Goal: Transaction & Acquisition: Book appointment/travel/reservation

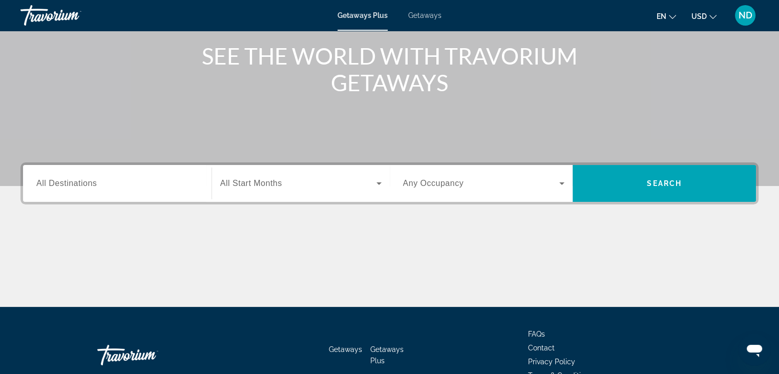
scroll to position [180, 0]
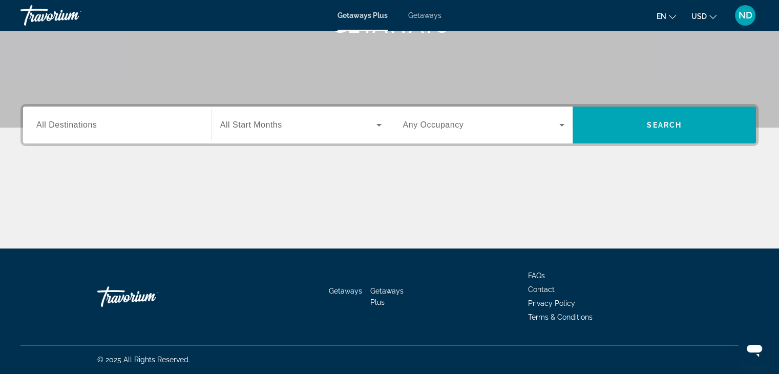
click at [59, 128] on span "All Destinations" at bounding box center [66, 124] width 60 height 9
click at [59, 128] on input "Destination All Destinations" at bounding box center [117, 125] width 162 height 12
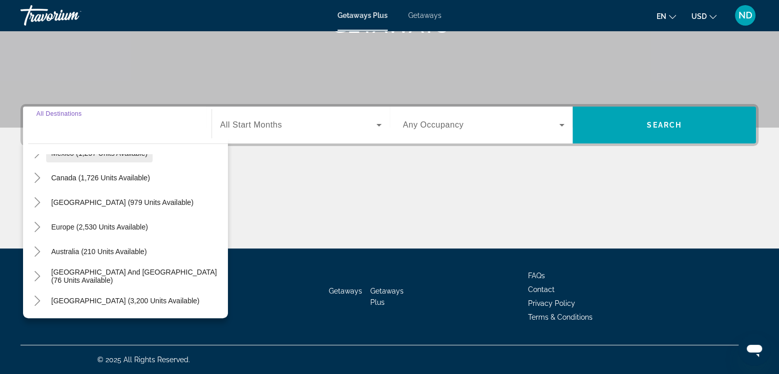
scroll to position [51, 0]
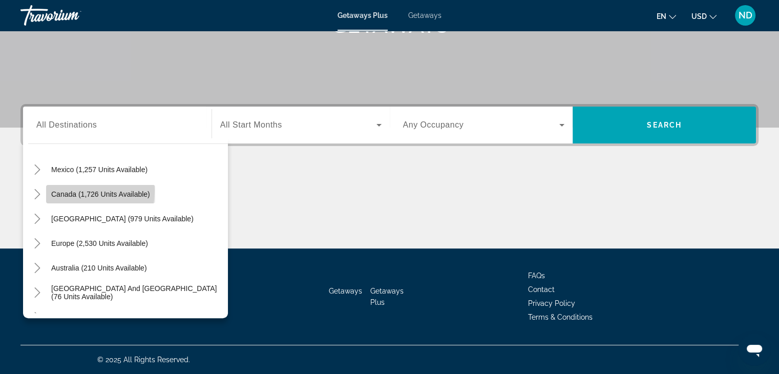
click at [66, 191] on span "Canada (1,726 units available)" at bounding box center [100, 194] width 99 height 8
type input "**********"
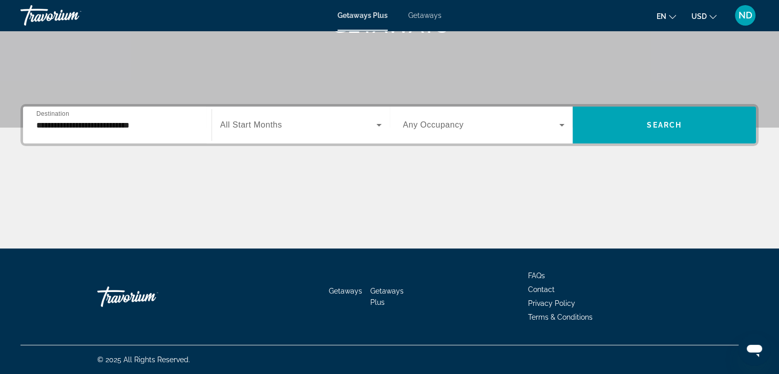
click at [257, 128] on span "All Start Months" at bounding box center [251, 124] width 62 height 9
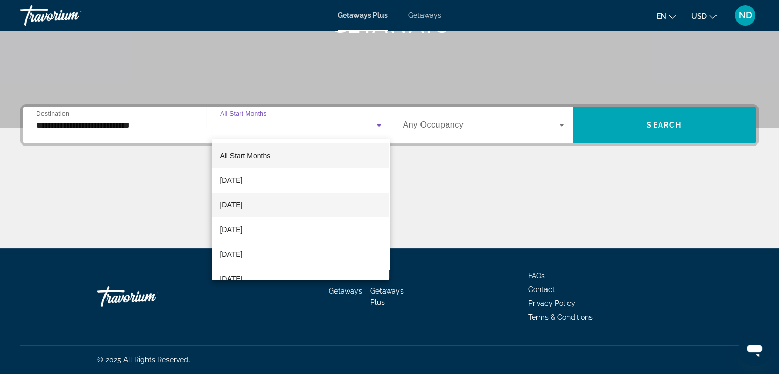
click at [242, 205] on span "October 2025" at bounding box center [231, 205] width 23 height 12
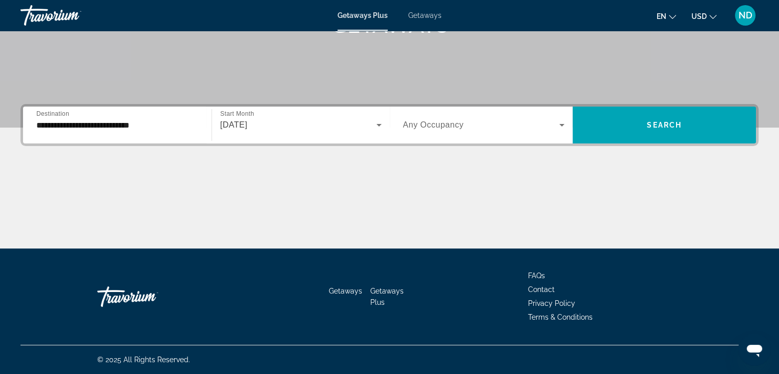
click at [427, 124] on span "Any Occupancy" at bounding box center [433, 124] width 61 height 9
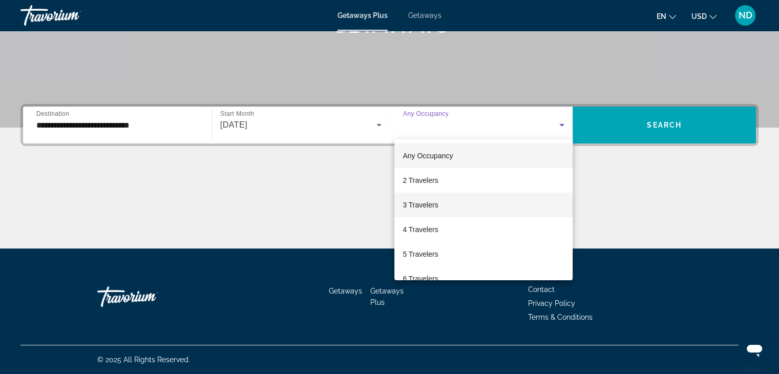
click at [408, 199] on span "3 Travelers" at bounding box center [420, 205] width 35 height 12
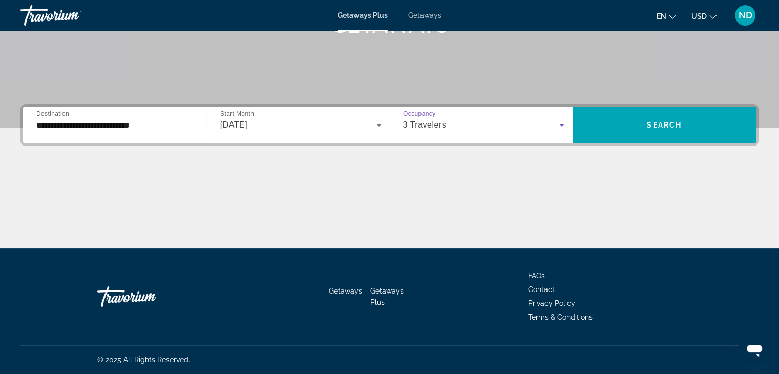
click at [139, 129] on input "**********" at bounding box center [117, 125] width 162 height 12
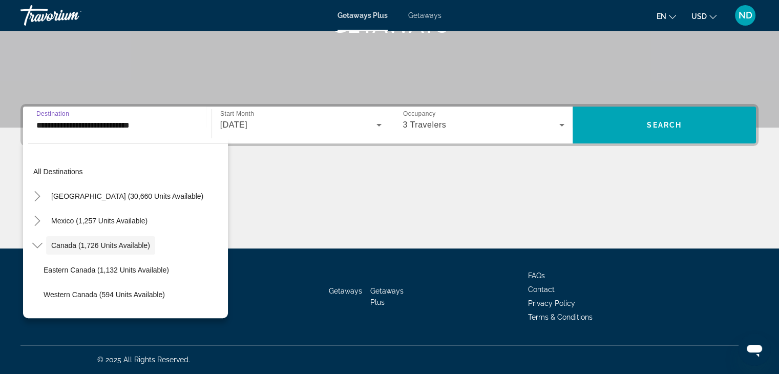
scroll to position [12, 0]
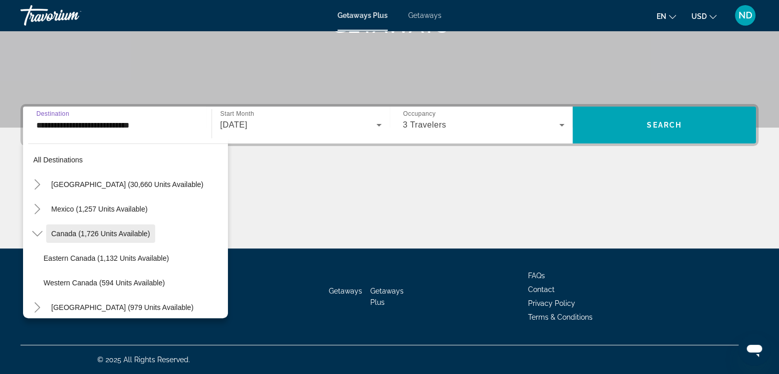
click at [116, 229] on span "Canada (1,726 units available)" at bounding box center [100, 233] width 99 height 8
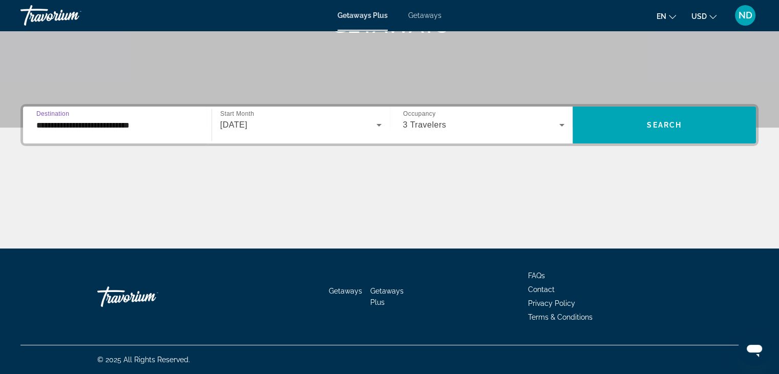
click at [124, 128] on input "**********" at bounding box center [117, 125] width 162 height 12
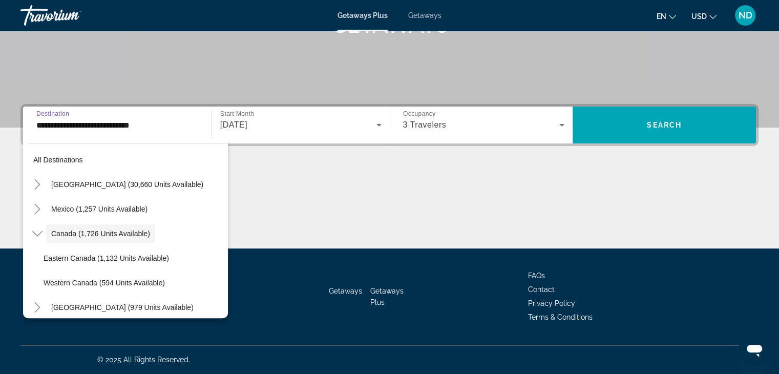
click at [424, 162] on div "**********" at bounding box center [389, 176] width 779 height 144
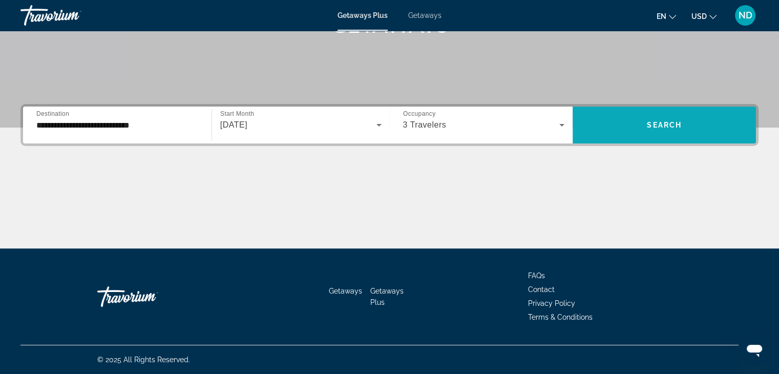
click at [708, 136] on span "Search widget" at bounding box center [664, 125] width 183 height 25
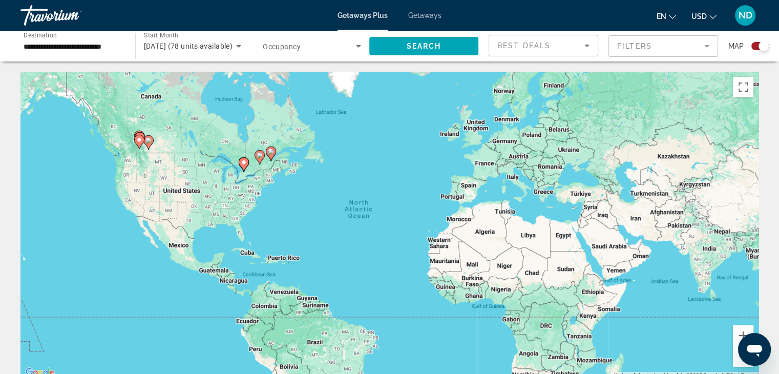
click at [266, 151] on icon "Main content" at bounding box center [270, 153] width 9 height 13
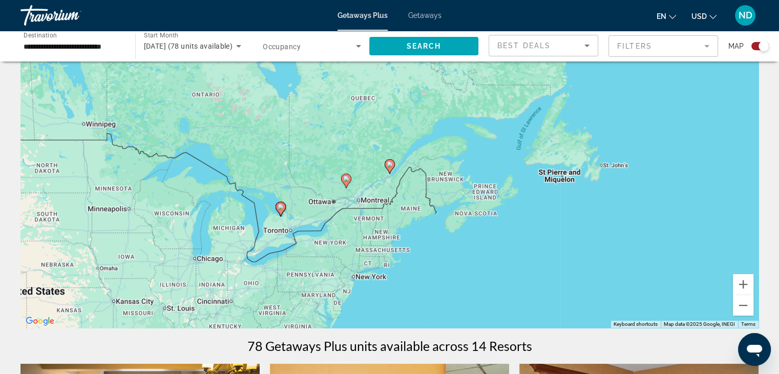
scroll to position [102, 0]
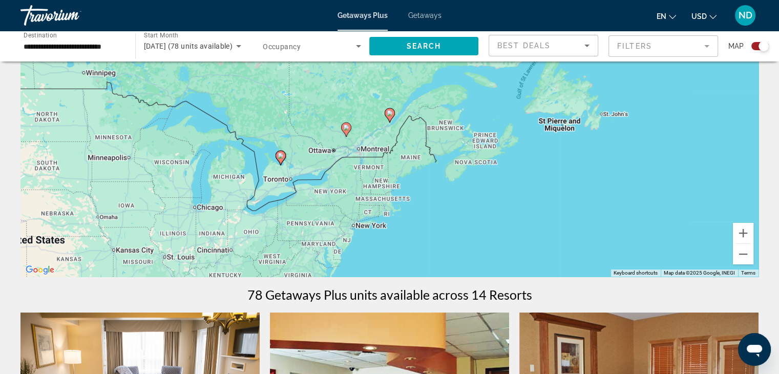
click at [345, 131] on icon "Main content" at bounding box center [345, 129] width 9 height 13
type input "**********"
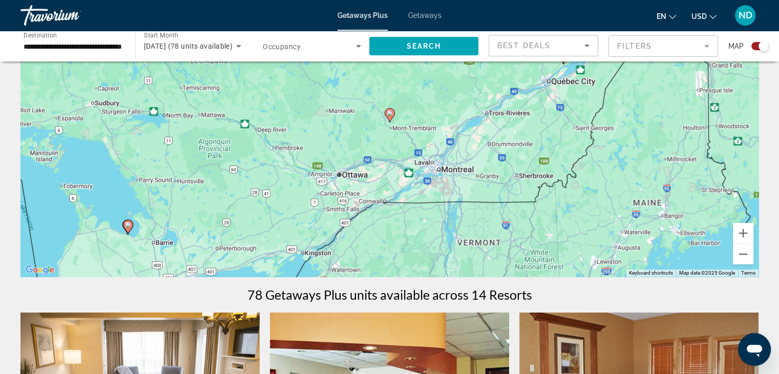
scroll to position [51, 0]
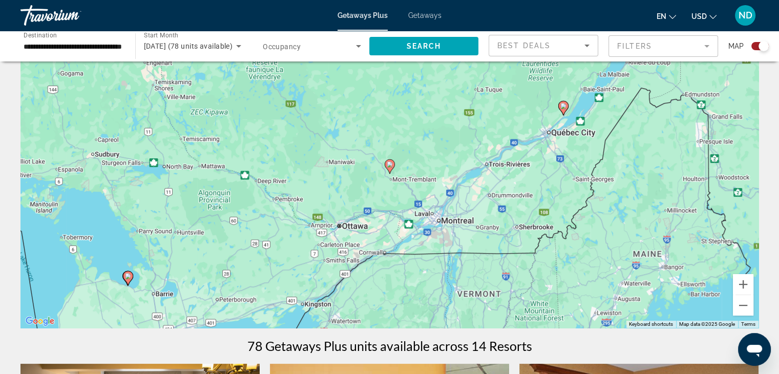
click at [563, 118] on div "To navigate, press the arrow keys. To activate drag with keyboard, press Alt + …" at bounding box center [389, 173] width 738 height 307
click at [564, 117] on div "To activate drag with keyboard, press Alt + Enter. Once in keyboard drag state,…" at bounding box center [389, 173] width 738 height 307
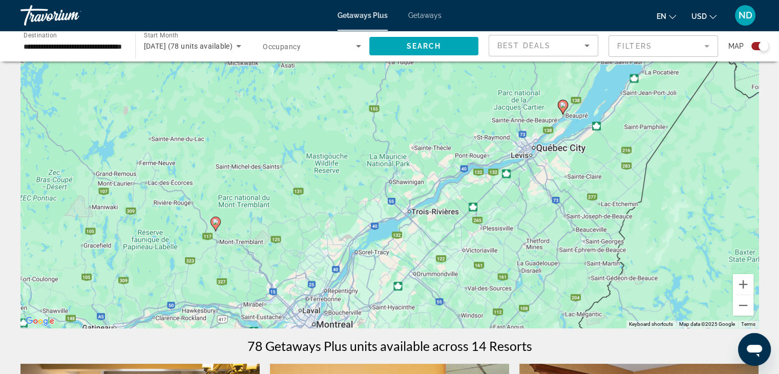
click at [564, 116] on div "To activate drag with keyboard, press Alt + Enter. Once in keyboard drag state,…" at bounding box center [389, 173] width 738 height 307
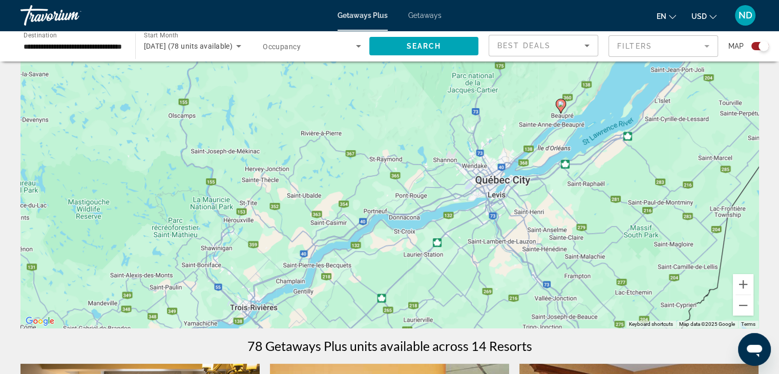
click at [563, 119] on div "To activate drag with keyboard, press Alt + Enter. Once in keyboard drag state,…" at bounding box center [389, 173] width 738 height 307
click at [561, 117] on div "To activate drag with keyboard, press Alt + Enter. Once in keyboard drag state,…" at bounding box center [389, 173] width 738 height 307
click at [495, 190] on div "To activate drag with keyboard, press Alt + Enter. Once in keyboard drag state,…" at bounding box center [389, 173] width 738 height 307
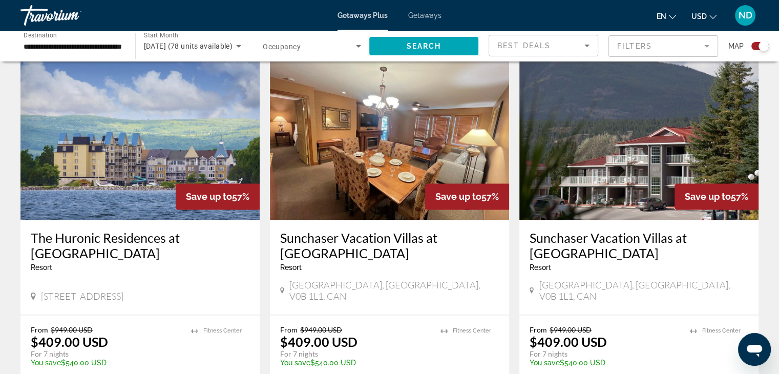
scroll to position [1537, 0]
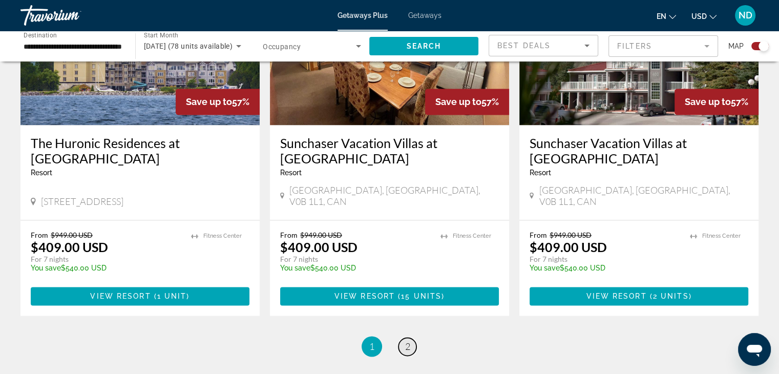
click at [408, 341] on span "2" at bounding box center [407, 346] width 5 height 11
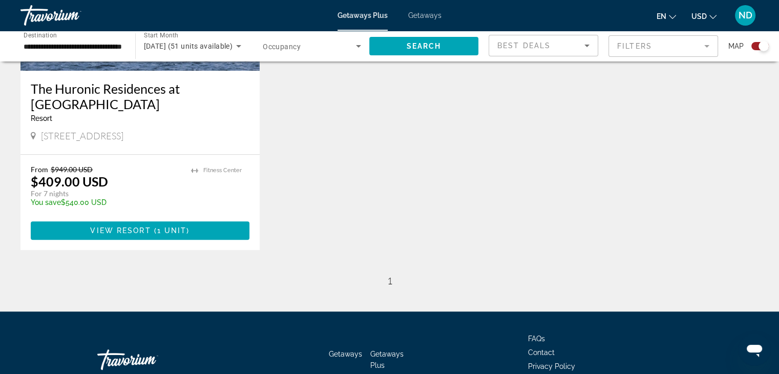
scroll to position [571, 0]
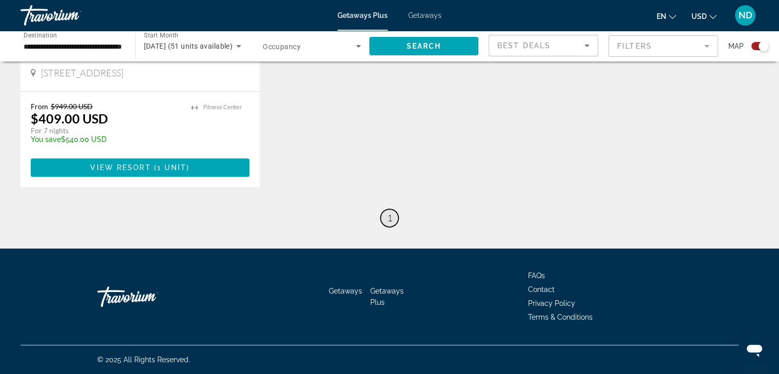
click at [390, 222] on span "1" at bounding box center [389, 217] width 5 height 11
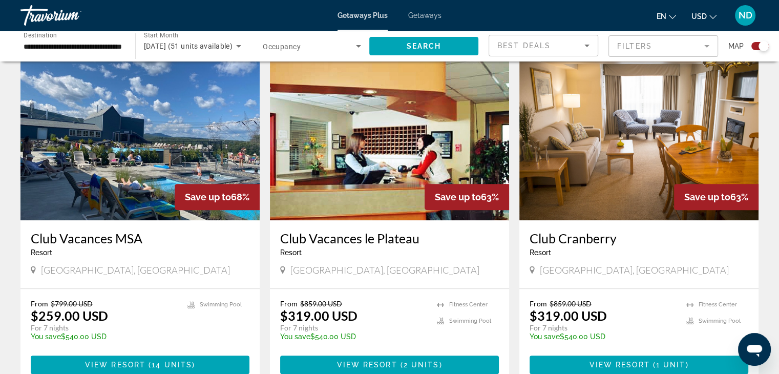
scroll to position [359, 0]
click at [162, 146] on img "Main content" at bounding box center [139, 138] width 239 height 164
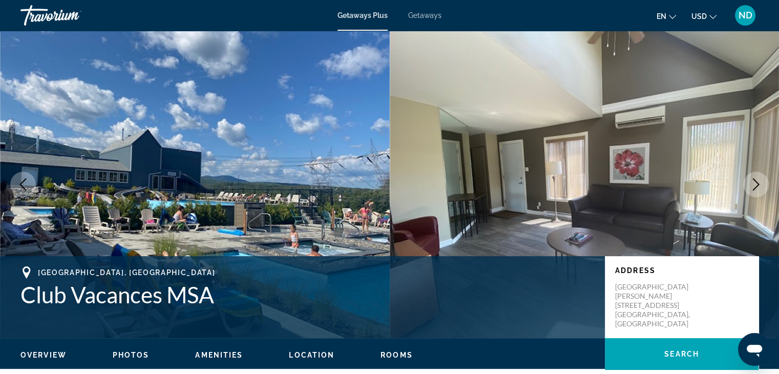
click at [750, 180] on icon "Next image" at bounding box center [756, 184] width 12 height 12
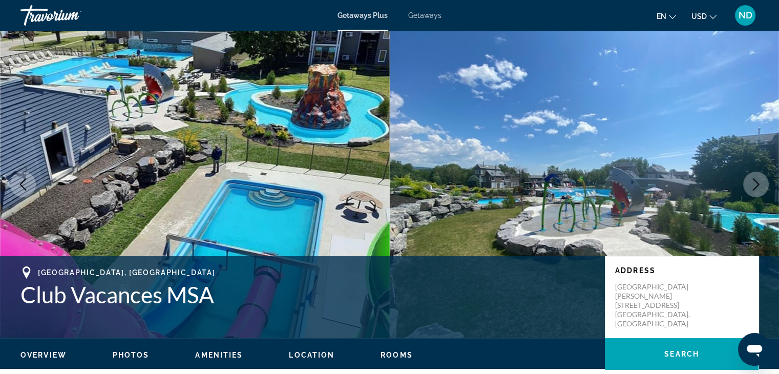
click at [753, 181] on icon "Next image" at bounding box center [756, 184] width 12 height 12
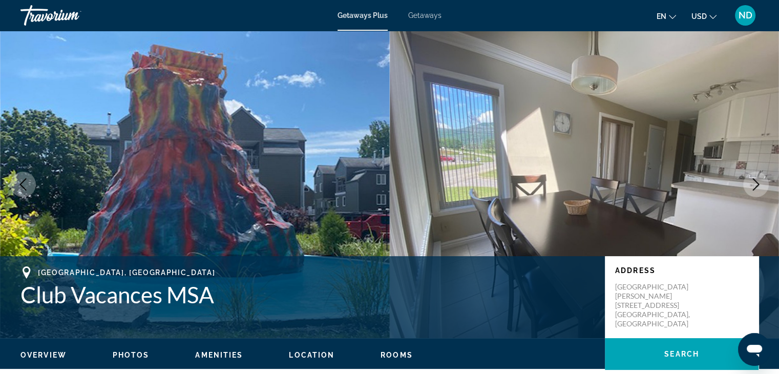
click at [753, 181] on icon "Next image" at bounding box center [756, 184] width 12 height 12
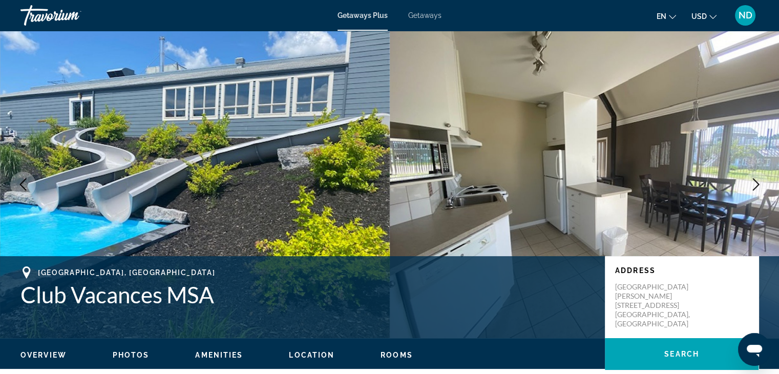
click at [753, 181] on icon "Next image" at bounding box center [756, 184] width 12 height 12
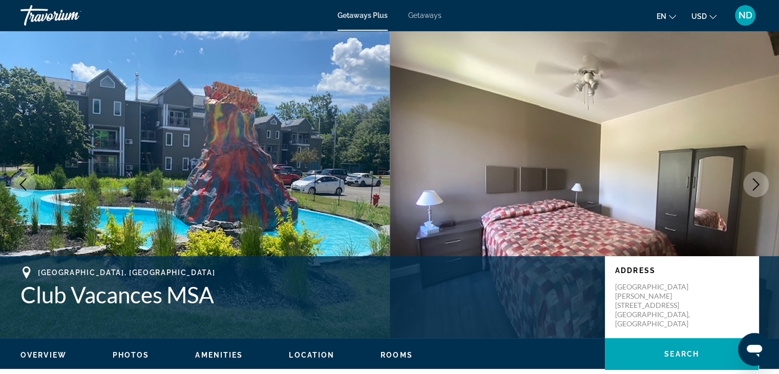
click at [753, 181] on icon "Next image" at bounding box center [756, 184] width 12 height 12
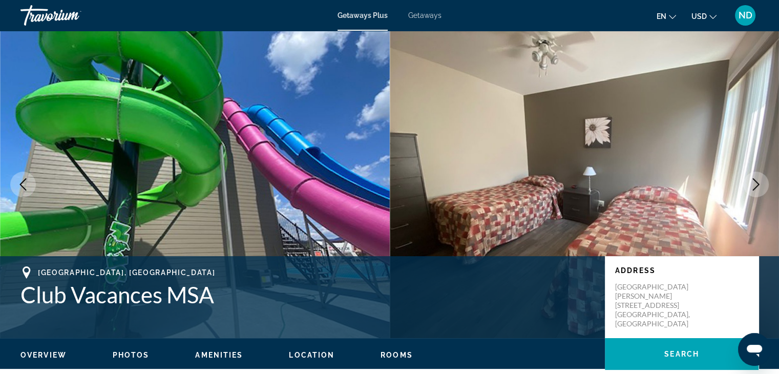
click at [751, 180] on icon "Next image" at bounding box center [756, 184] width 12 height 12
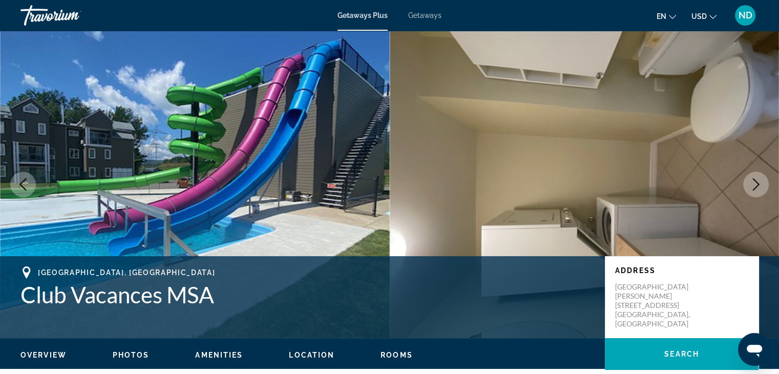
click at [751, 180] on icon "Next image" at bounding box center [756, 184] width 12 height 12
